Goal: Task Accomplishment & Management: Manage account settings

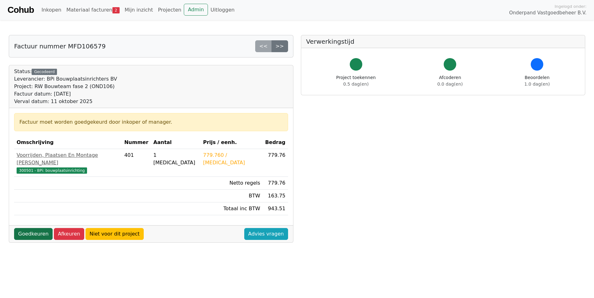
click at [33, 228] on link "Goedkeuren" at bounding box center [33, 234] width 38 height 12
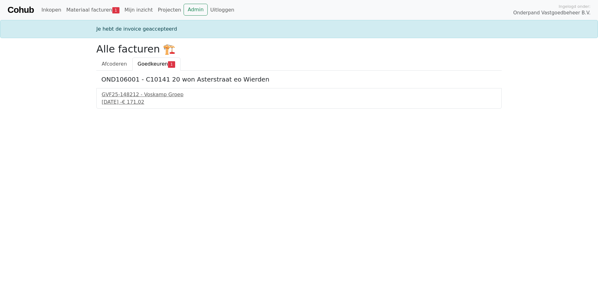
click at [159, 63] on span "Goedkeuren" at bounding box center [153, 64] width 30 height 6
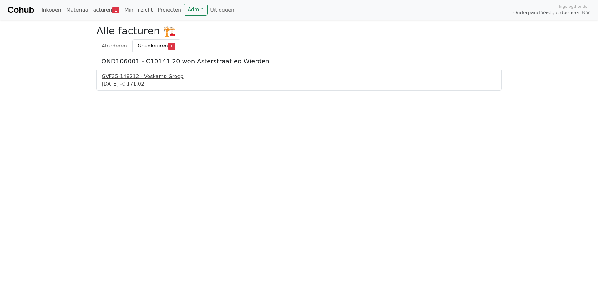
click at [152, 76] on div "GVF25-148212 - Voskamp Groep" at bounding box center [299, 77] width 395 height 8
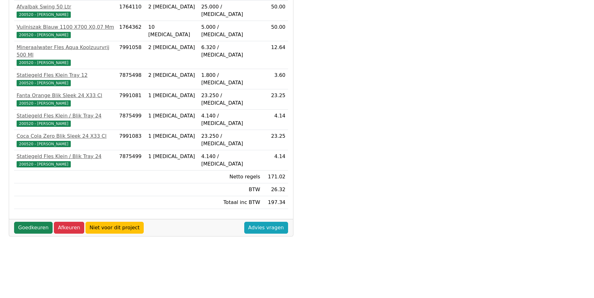
scroll to position [166, 0]
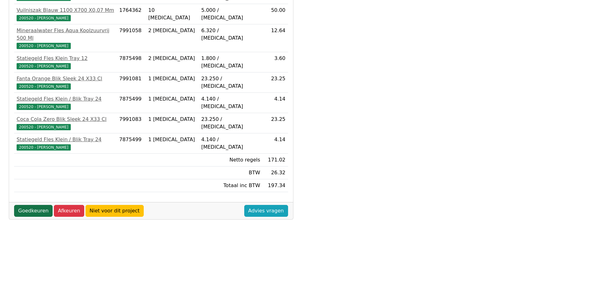
click at [38, 205] on link "Goedkeuren" at bounding box center [33, 211] width 38 height 12
